Goal: Obtain resource: Download file/media

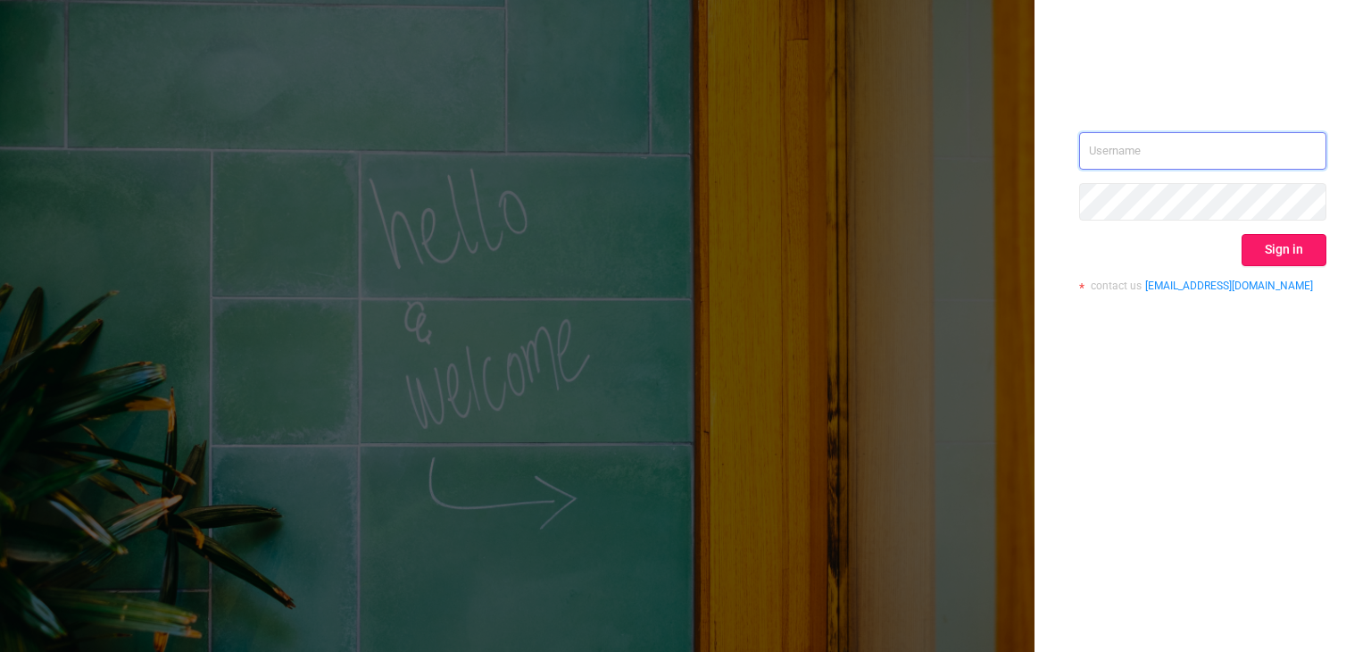
type input "[EMAIL_ADDRESS]"
drag, startPoint x: 1289, startPoint y: 252, endPoint x: 1219, endPoint y: 259, distance: 70.0
click at [1289, 252] on button "Sign in" at bounding box center [1284, 250] width 85 height 32
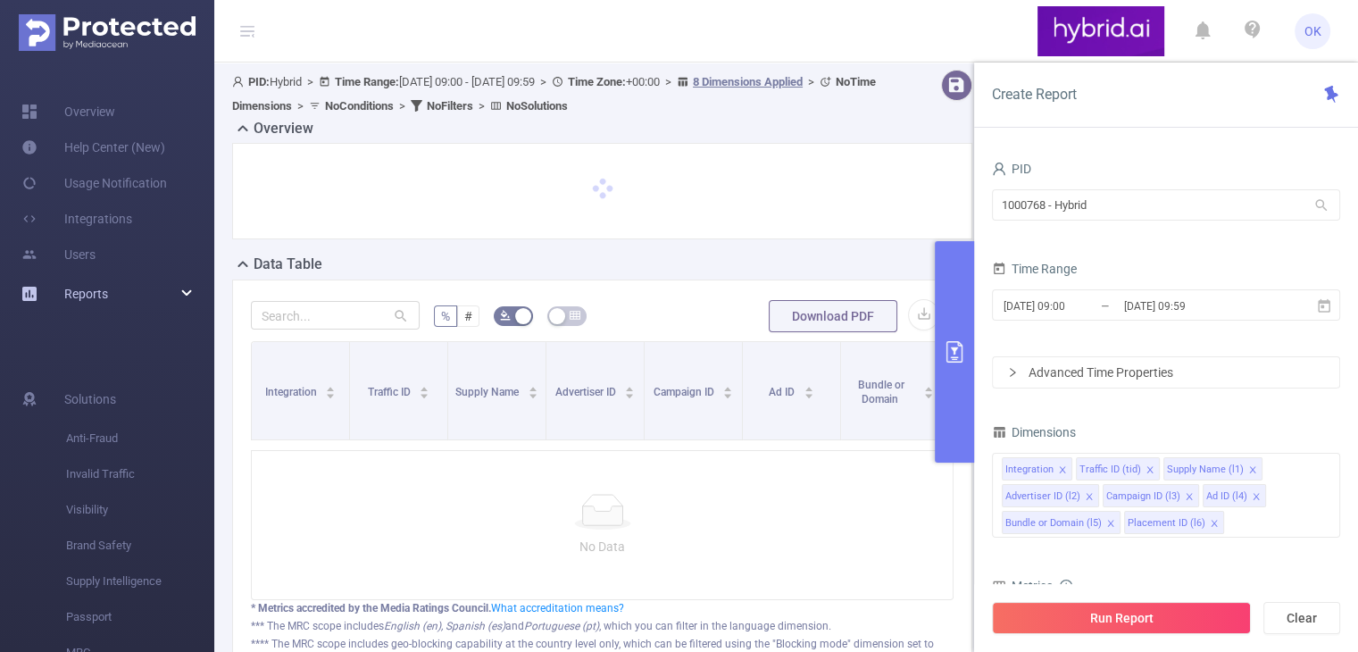
drag, startPoint x: 100, startPoint y: 288, endPoint x: 189, endPoint y: 303, distance: 90.4
click at [102, 288] on span "Reports" at bounding box center [86, 294] width 44 height 14
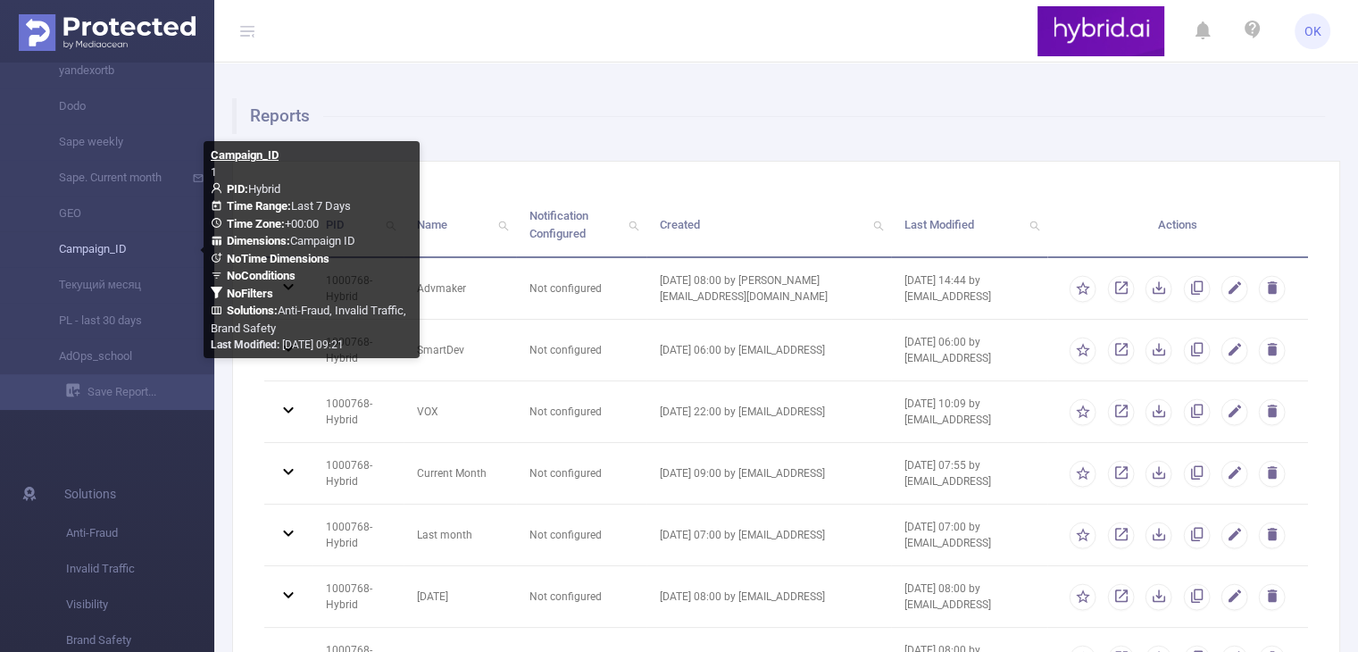
click at [117, 248] on link "Campaign_ID" at bounding box center [114, 249] width 157 height 36
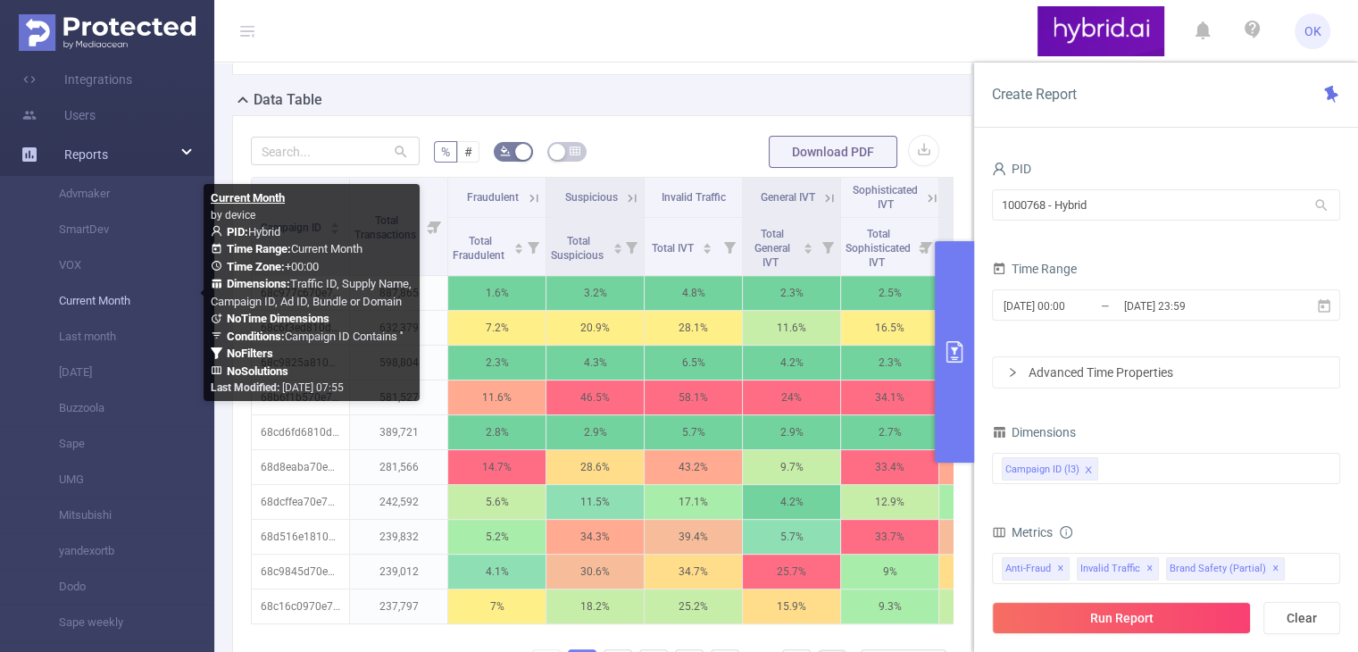
click at [121, 297] on link "Current Month" at bounding box center [114, 301] width 157 height 36
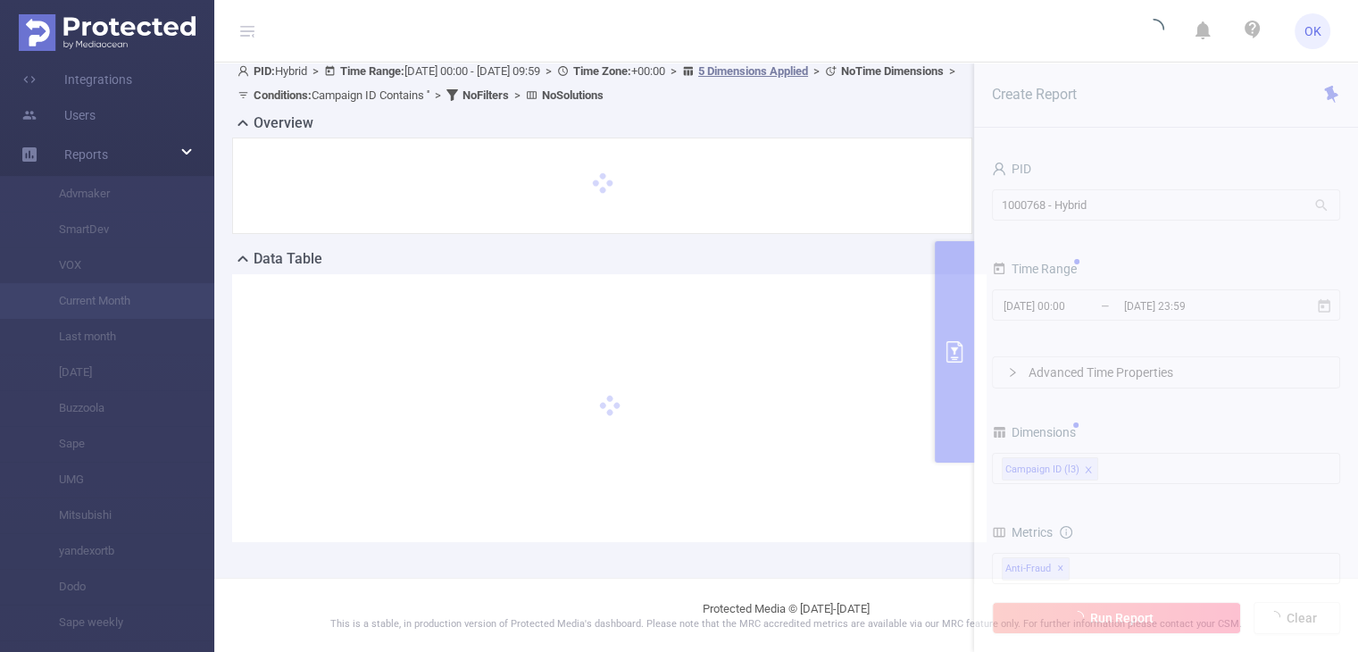
type input "[DATE] 00:00"
type input "[DATE] 09:59"
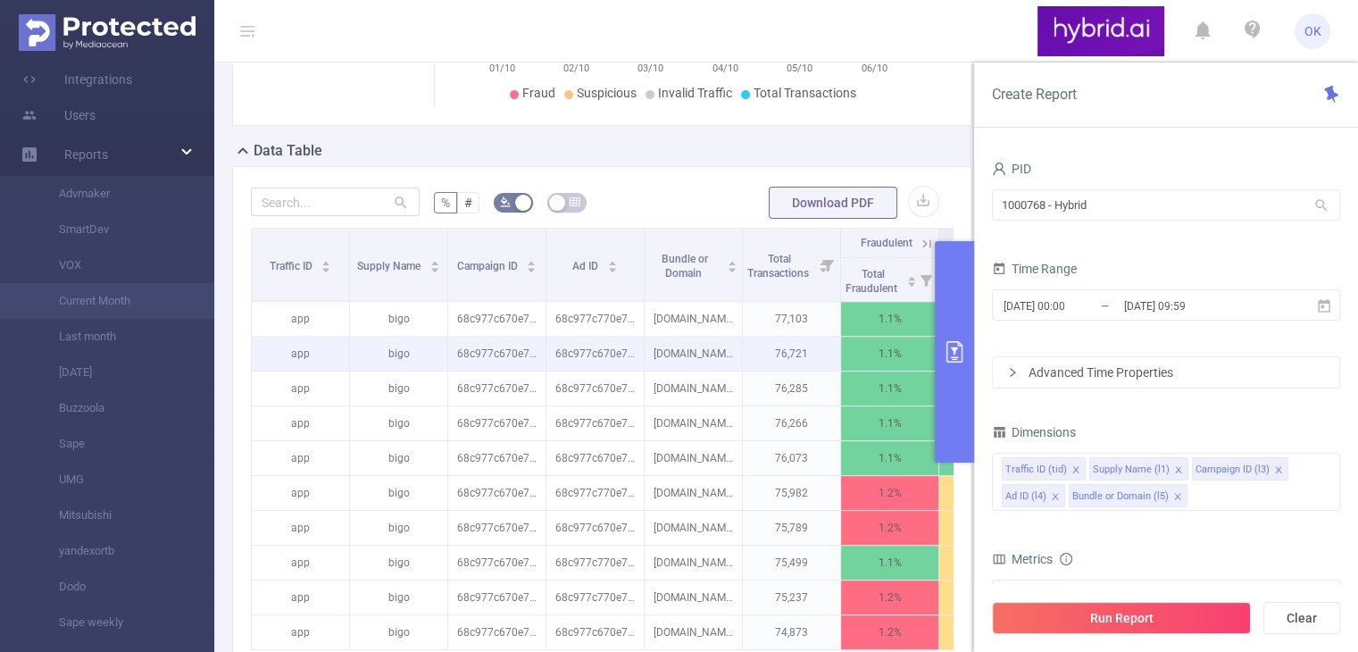
scroll to position [386, 0]
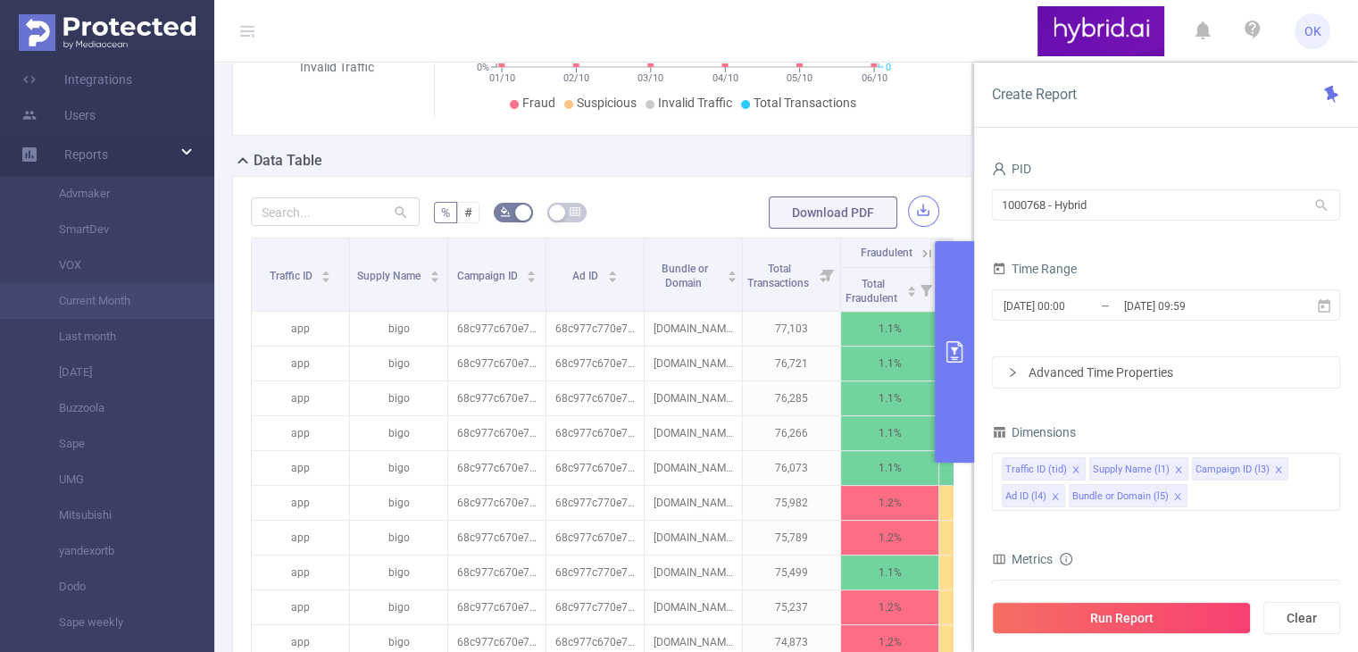
click at [912, 204] on button "button" at bounding box center [923, 210] width 31 height 31
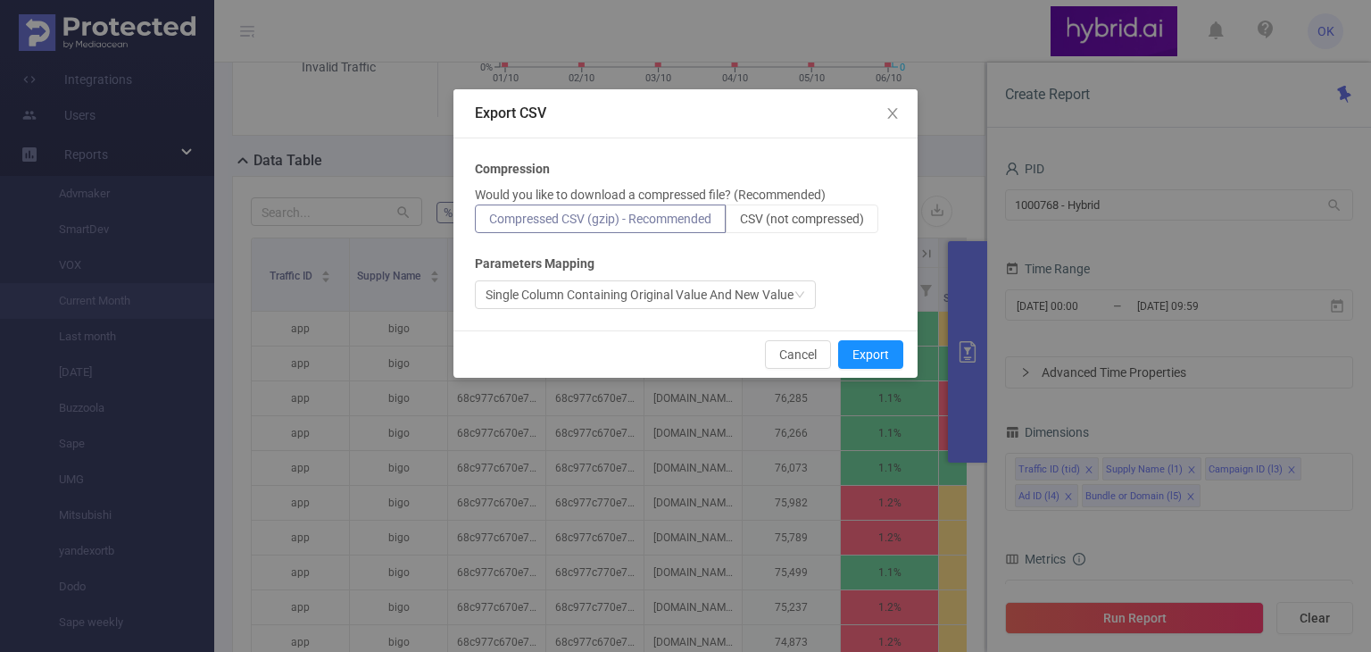
click at [630, 216] on span "Compressed CSV (gzip) - Recommended" at bounding box center [600, 219] width 222 height 14
click at [489, 223] on input "Compressed CSV (gzip) - Recommended" at bounding box center [489, 223] width 0 height 0
click at [811, 219] on span "CSV (not compressed)" at bounding box center [802, 219] width 124 height 14
click at [853, 224] on span "CSV (not compressed)" at bounding box center [802, 219] width 124 height 14
click at [740, 223] on input "CSV (not compressed)" at bounding box center [740, 223] width 0 height 0
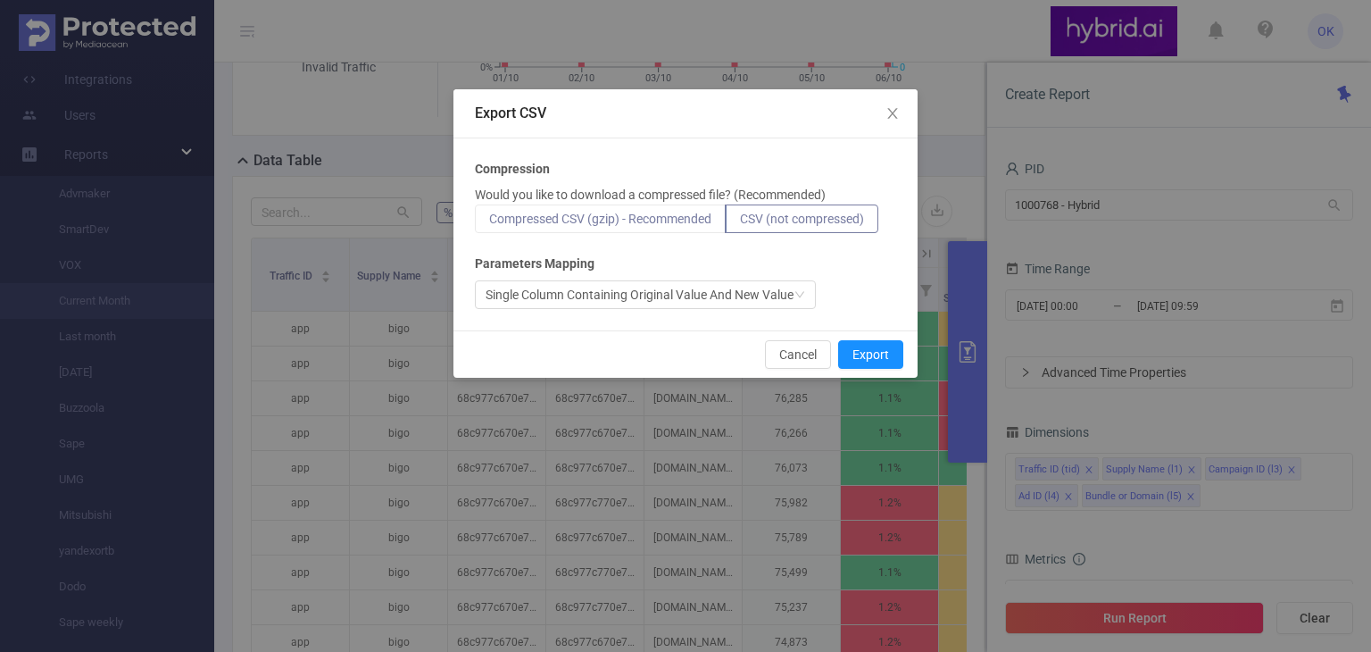
click at [642, 216] on span "Compressed CSV (gzip) - Recommended" at bounding box center [600, 219] width 222 height 14
click at [489, 223] on input "Compressed CSV (gzip) - Recommended" at bounding box center [489, 223] width 0 height 0
click at [571, 216] on span "Compressed CSV (gzip) - Recommended" at bounding box center [600, 219] width 222 height 14
click at [489, 223] on input "Compressed CSV (gzip) - Recommended" at bounding box center [489, 223] width 0 height 0
click at [867, 361] on button "Export" at bounding box center [870, 354] width 65 height 29
